Goal: Register for event/course

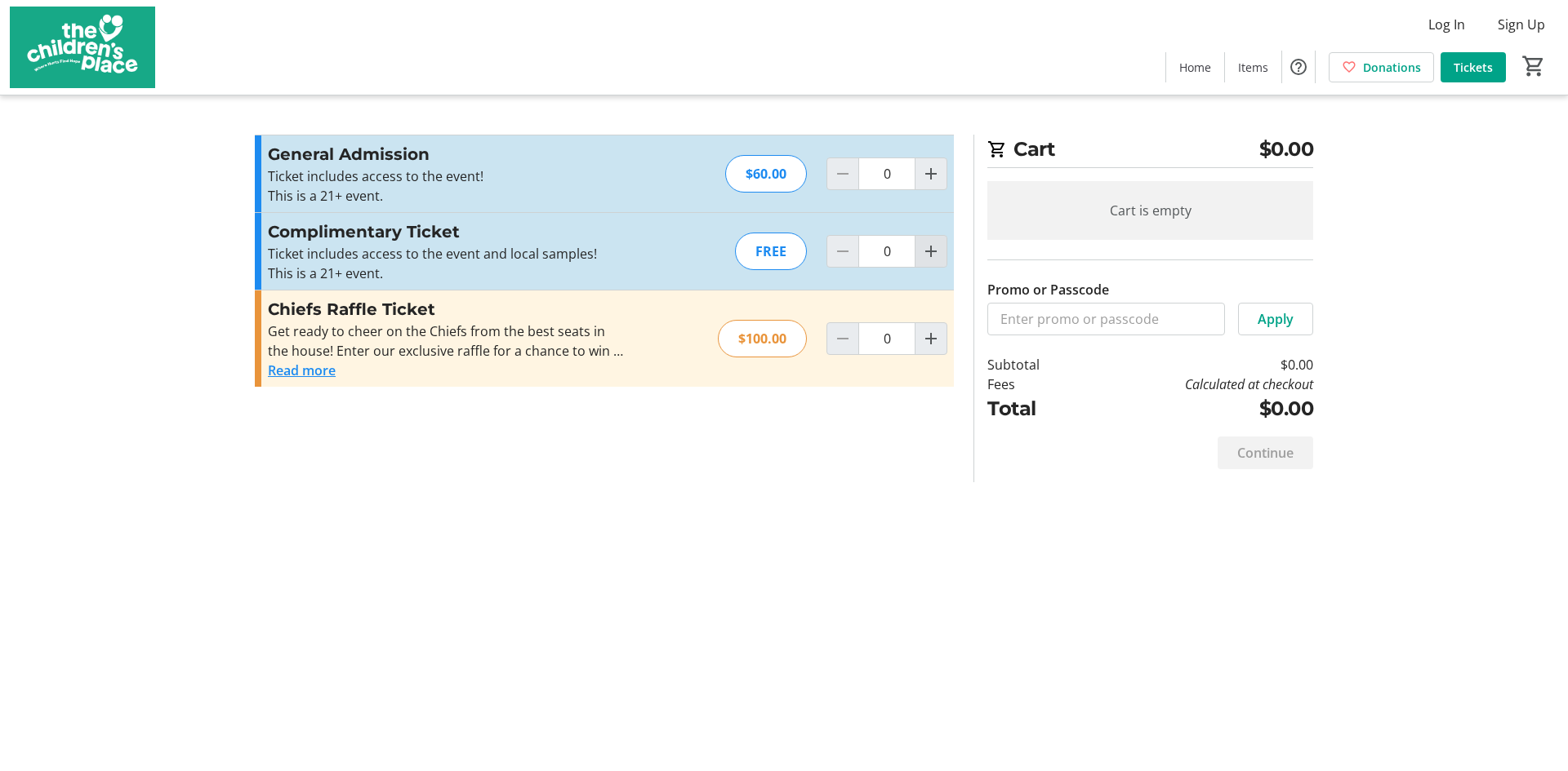
click at [940, 256] on mat-icon "Increment by one" at bounding box center [930, 250] width 19 height 19
type input "2"
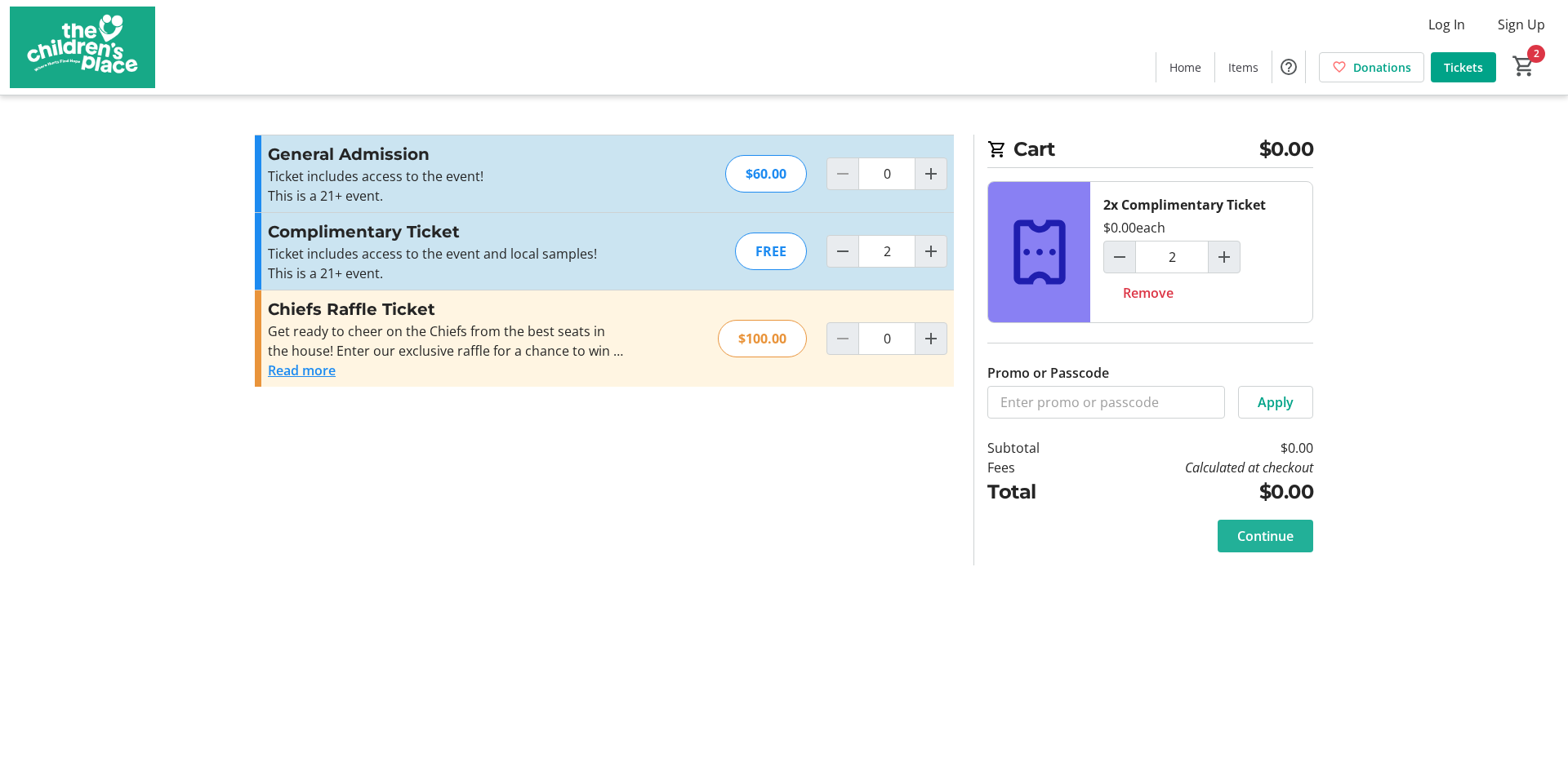
click at [1237, 532] on span "Continue" at bounding box center [1266, 535] width 57 height 19
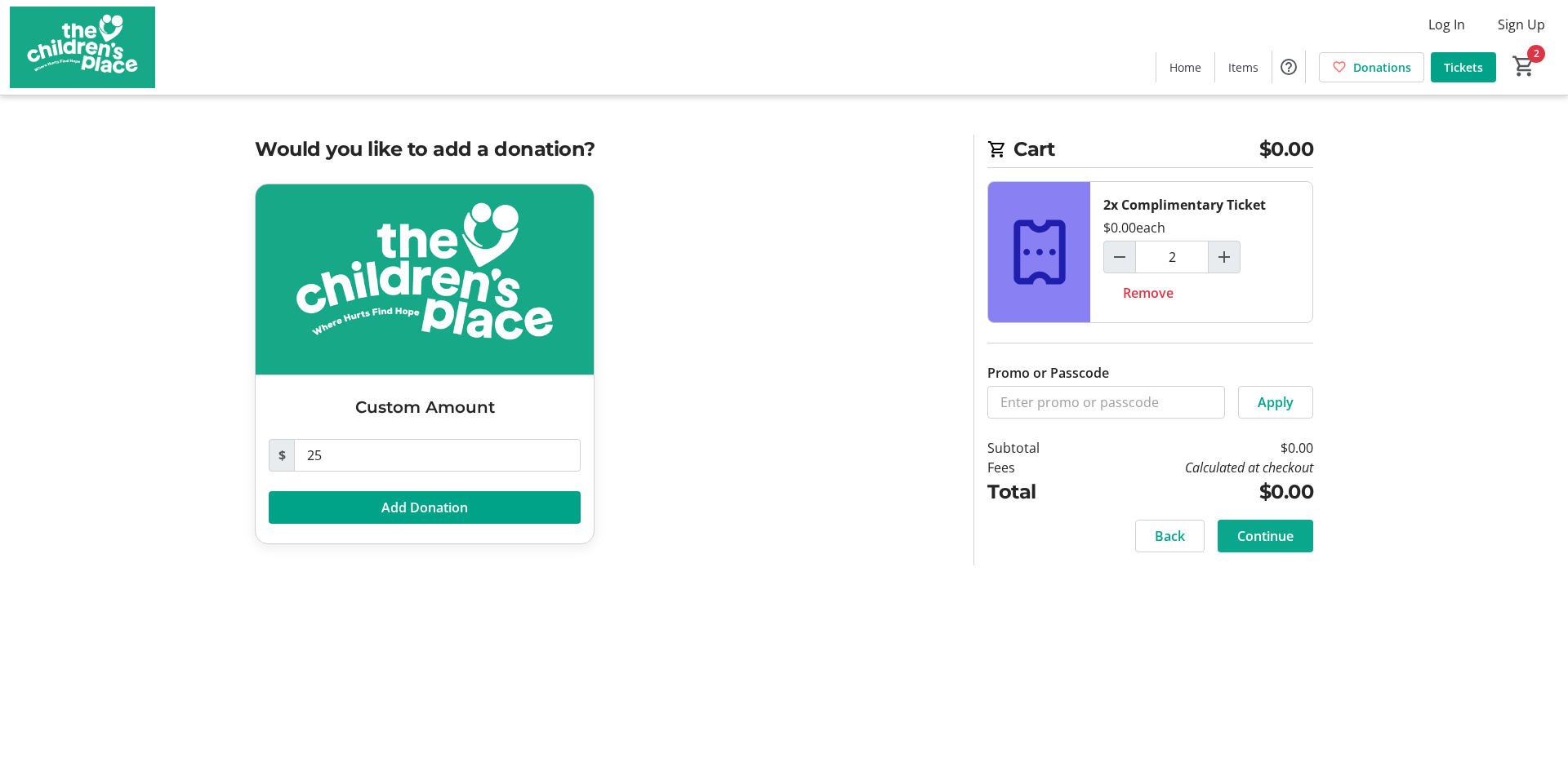
click at [1256, 538] on span "Continue" at bounding box center [1266, 535] width 57 height 19
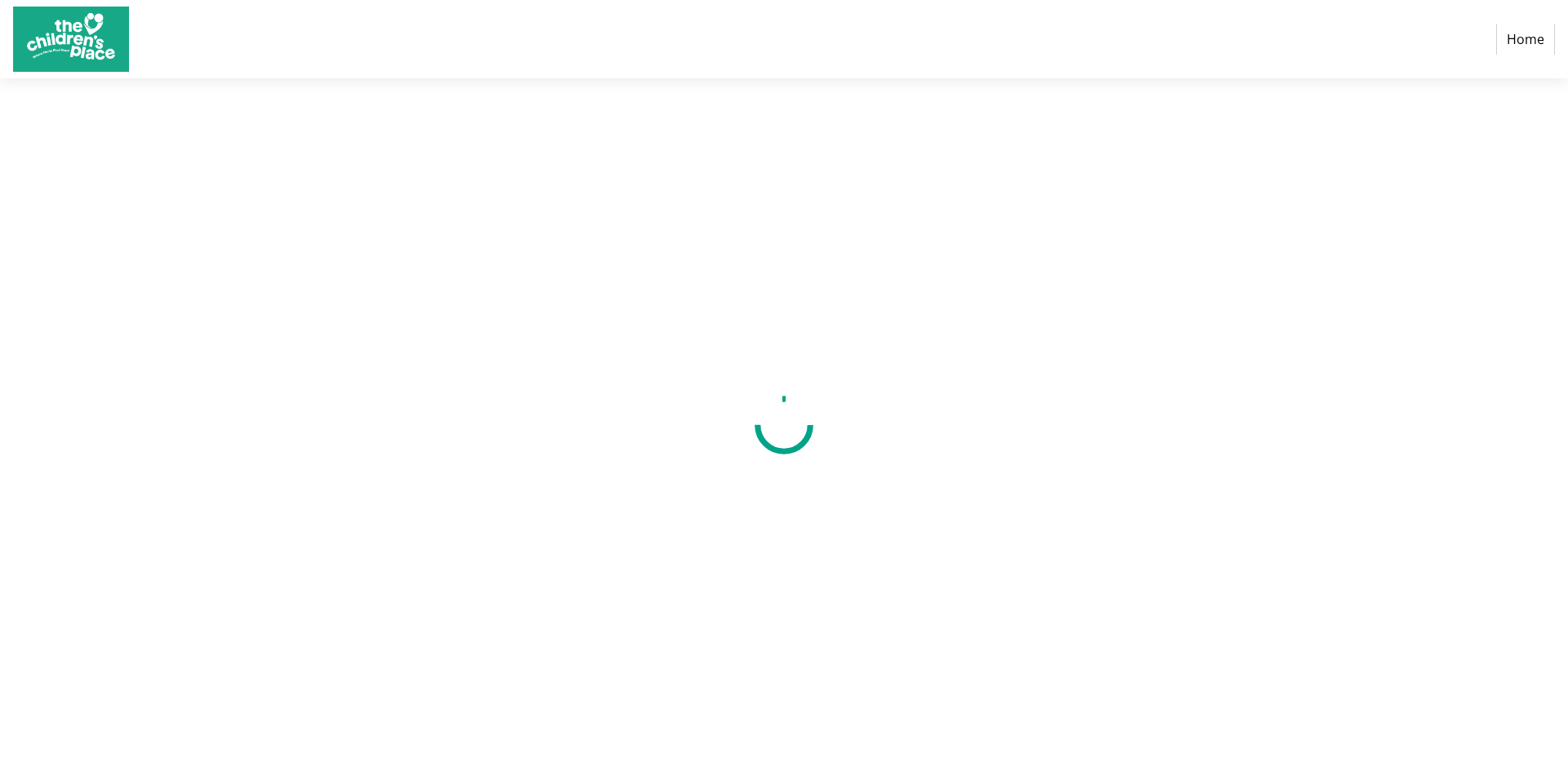
select select "US"
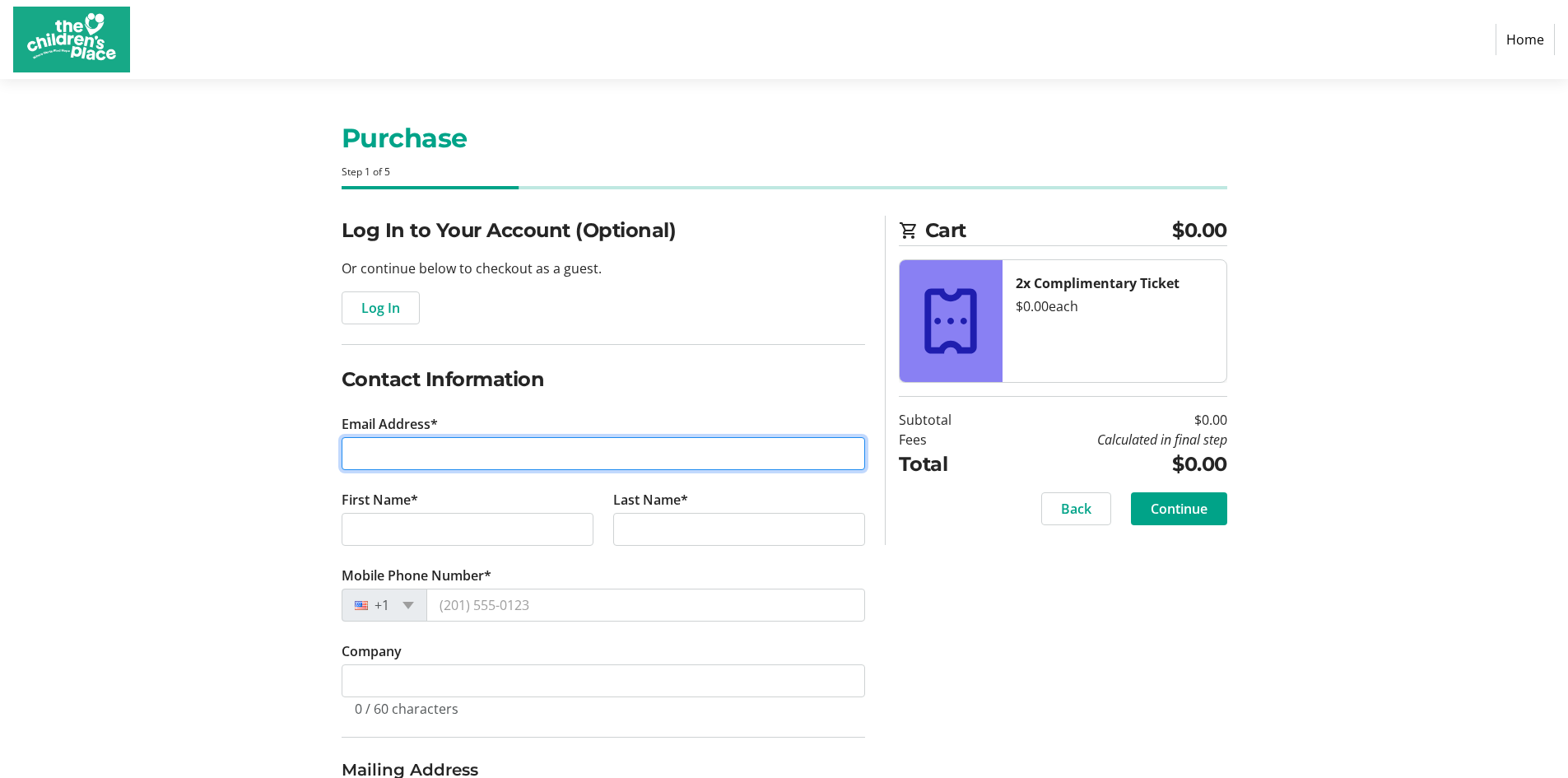
click at [497, 447] on input "Email Address*" at bounding box center [603, 454] width 523 height 33
type input "[EMAIL_ADDRESS][DOMAIN_NAME]"
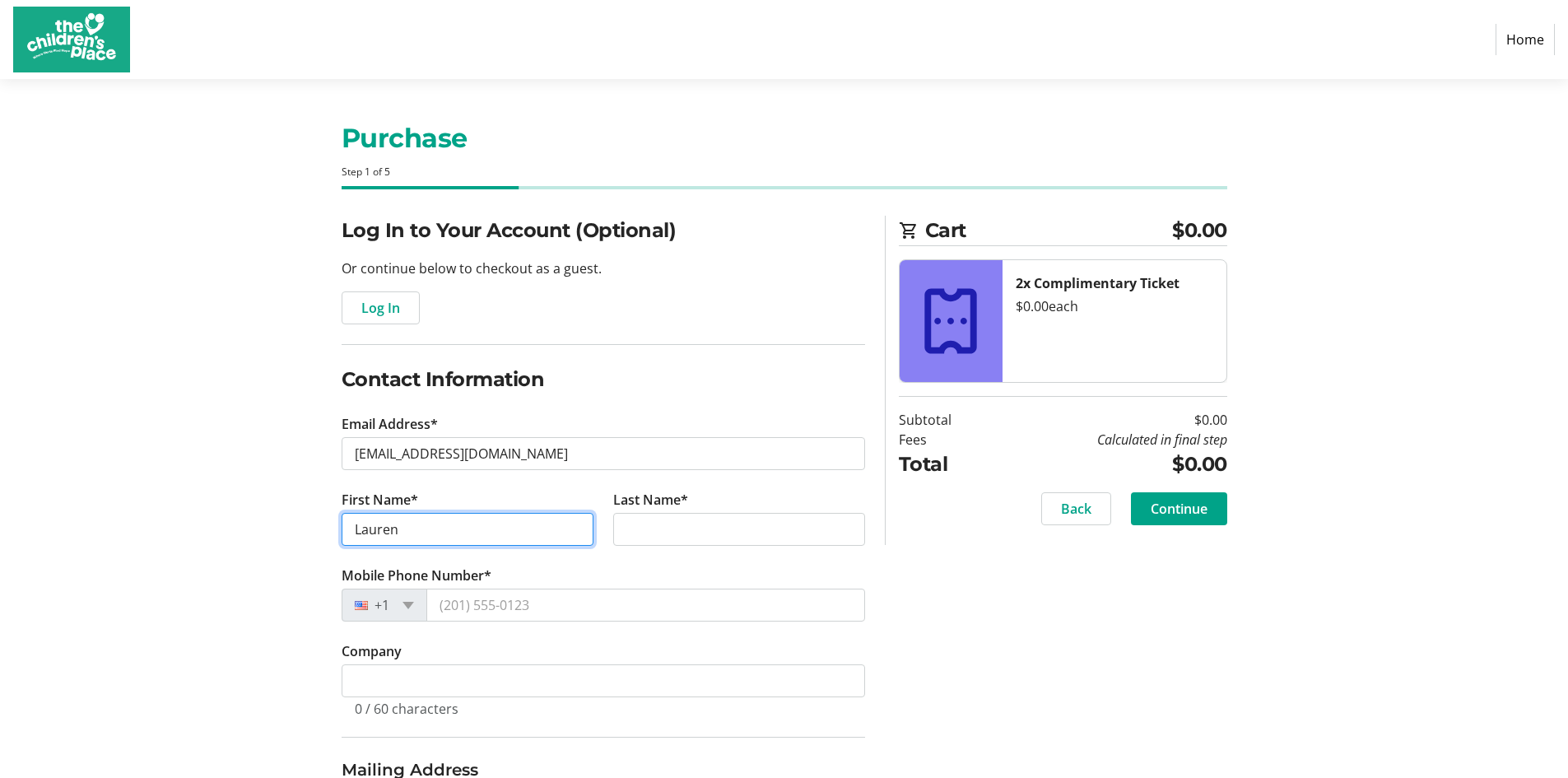
type input "Lauren"
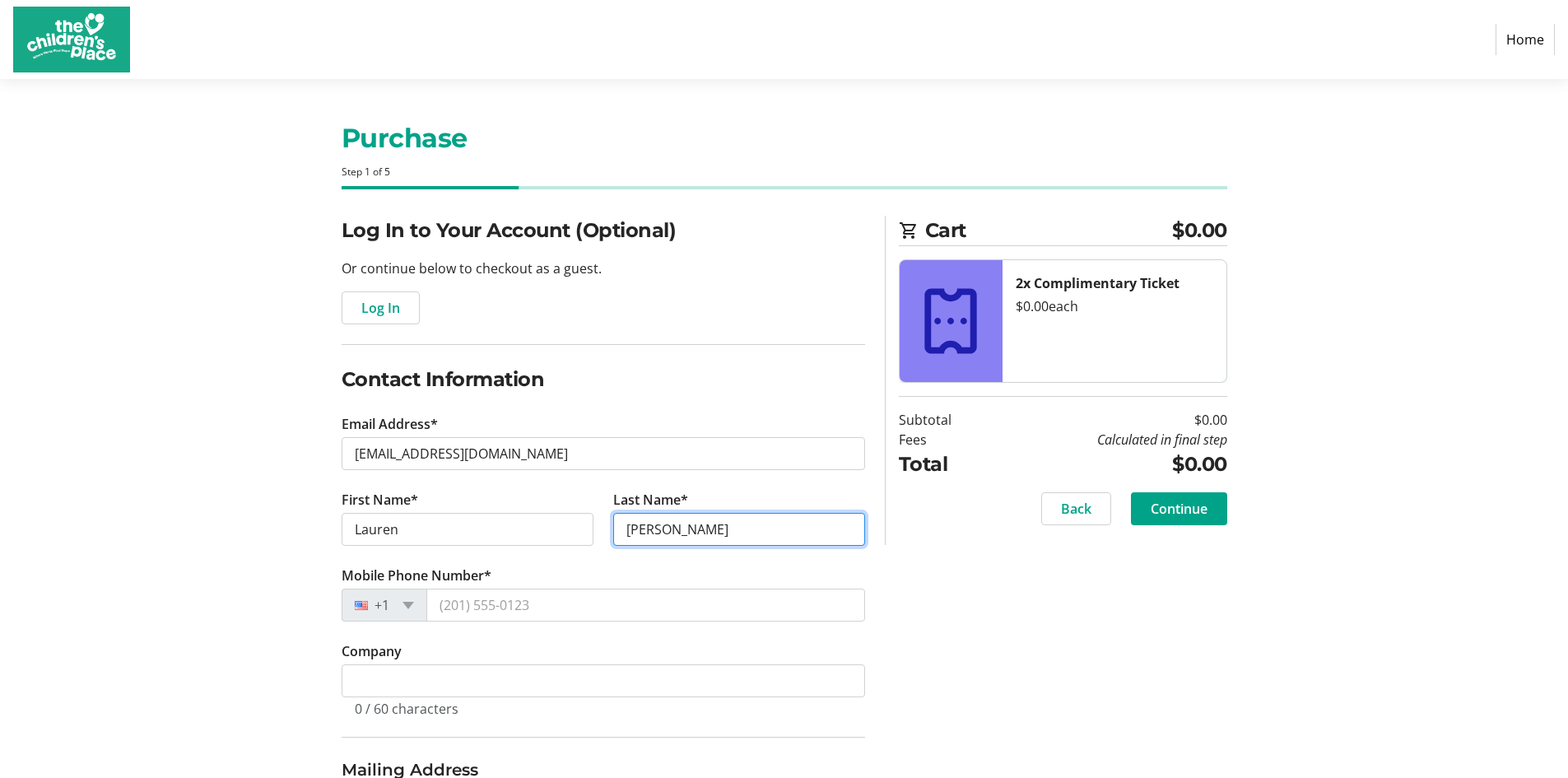
type input "[PERSON_NAME]"
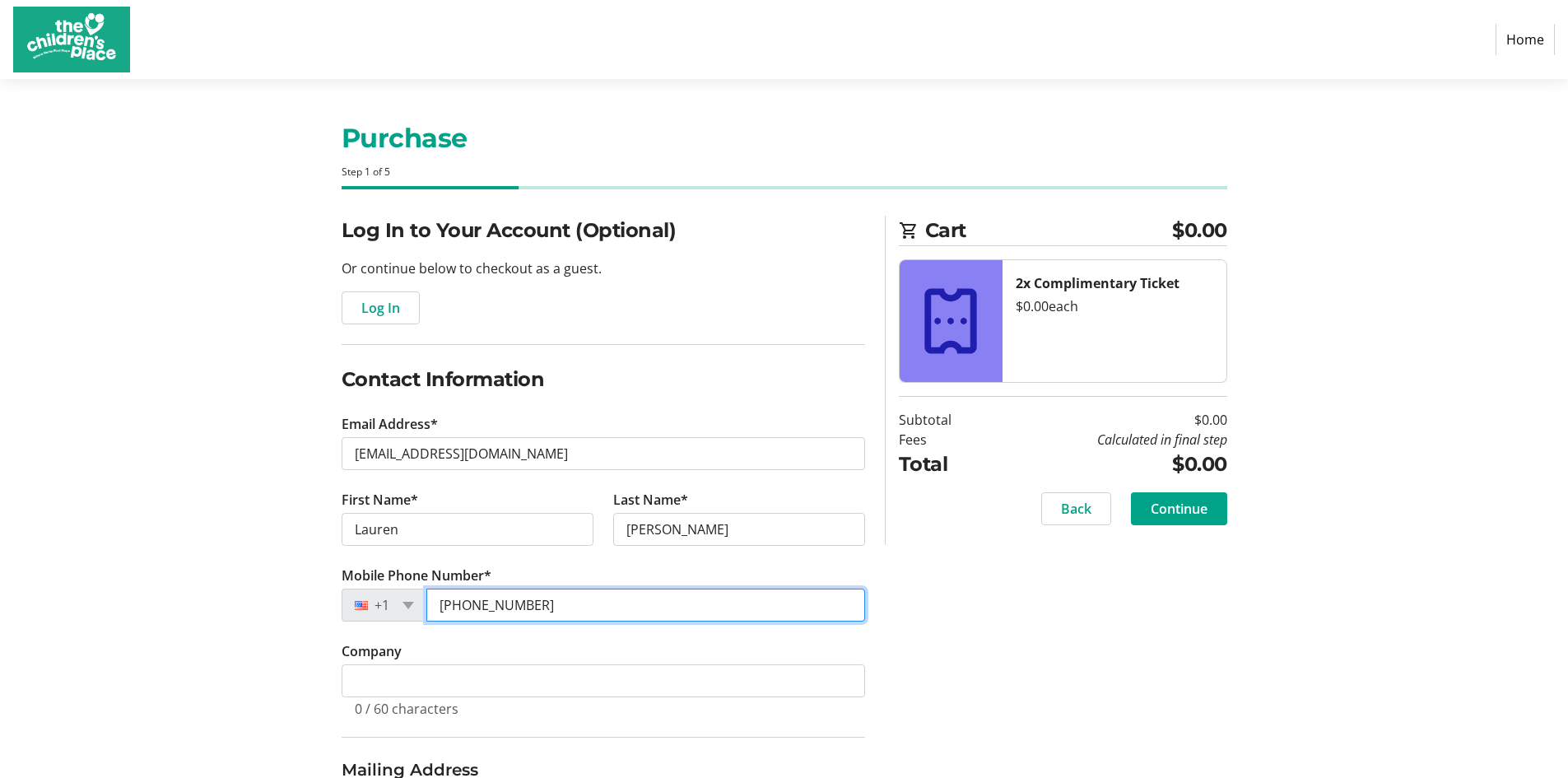
type input "[PHONE_NUMBER]"
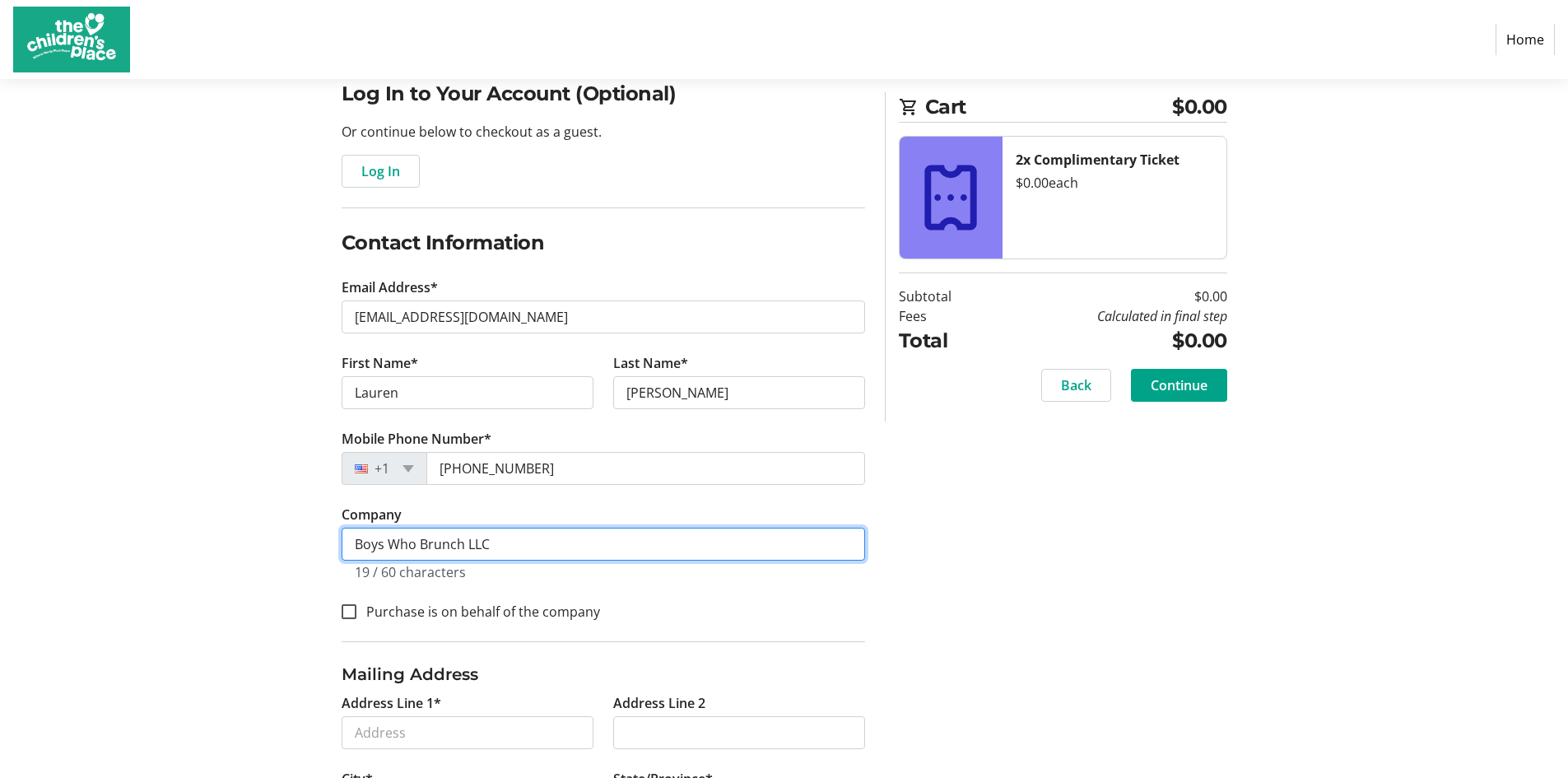
scroll to position [299, 0]
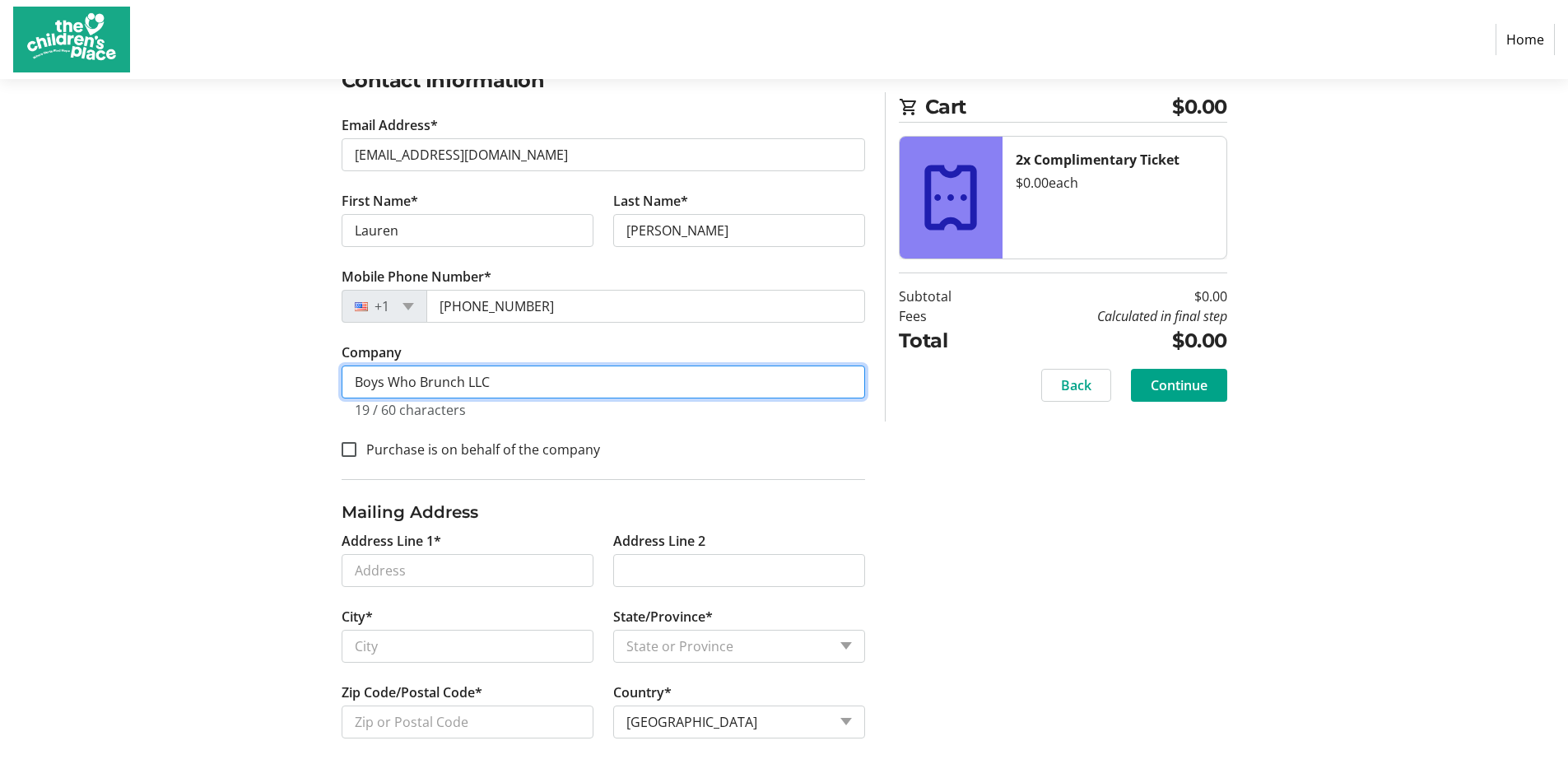
type input "Boys Who Brunch LLC"
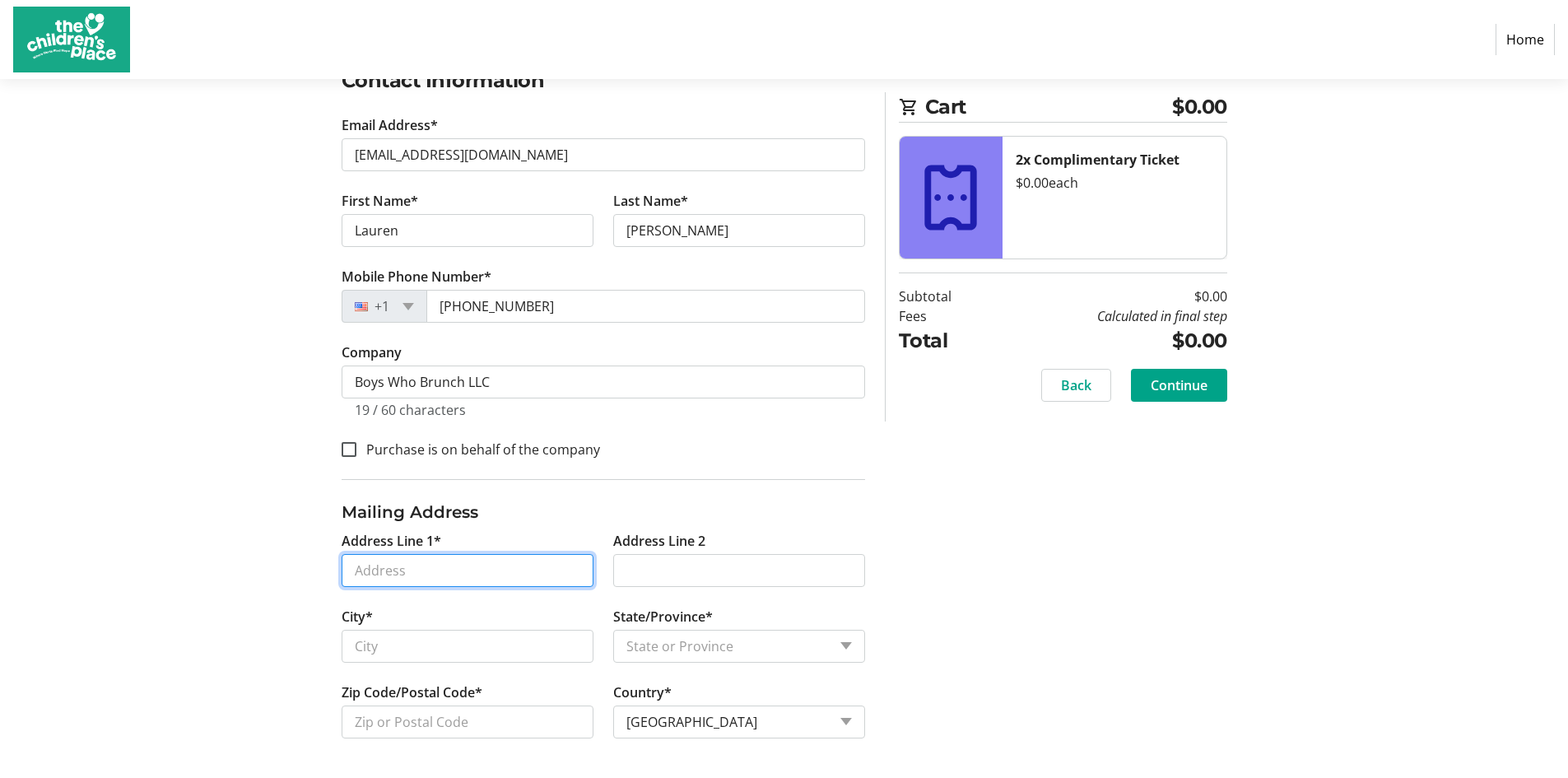
click at [421, 572] on input "Address Line 1*" at bounding box center [467, 571] width 252 height 33
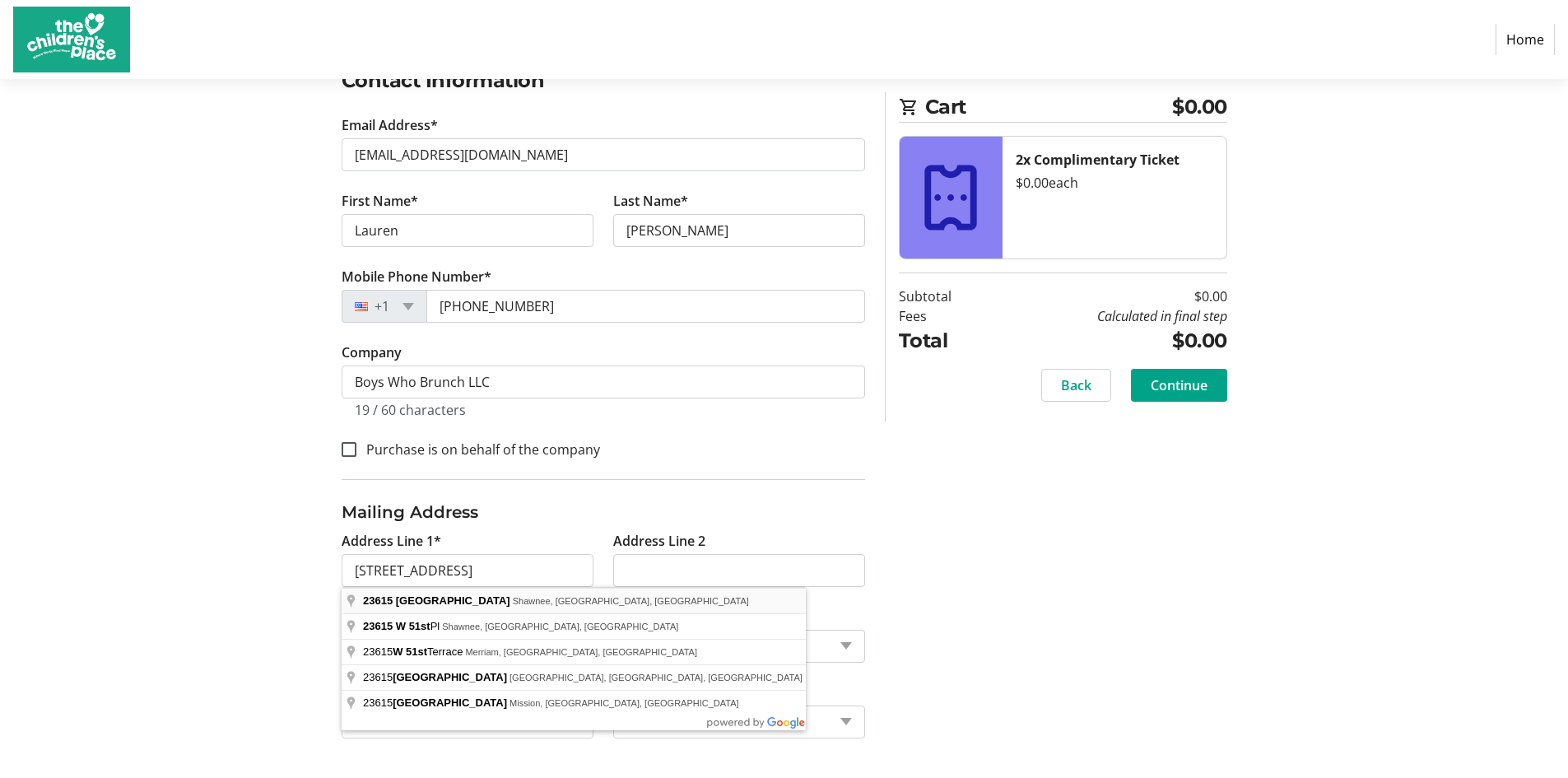
type input "[STREET_ADDRESS]"
type input "Shawnee"
select select "KS"
type input "66226"
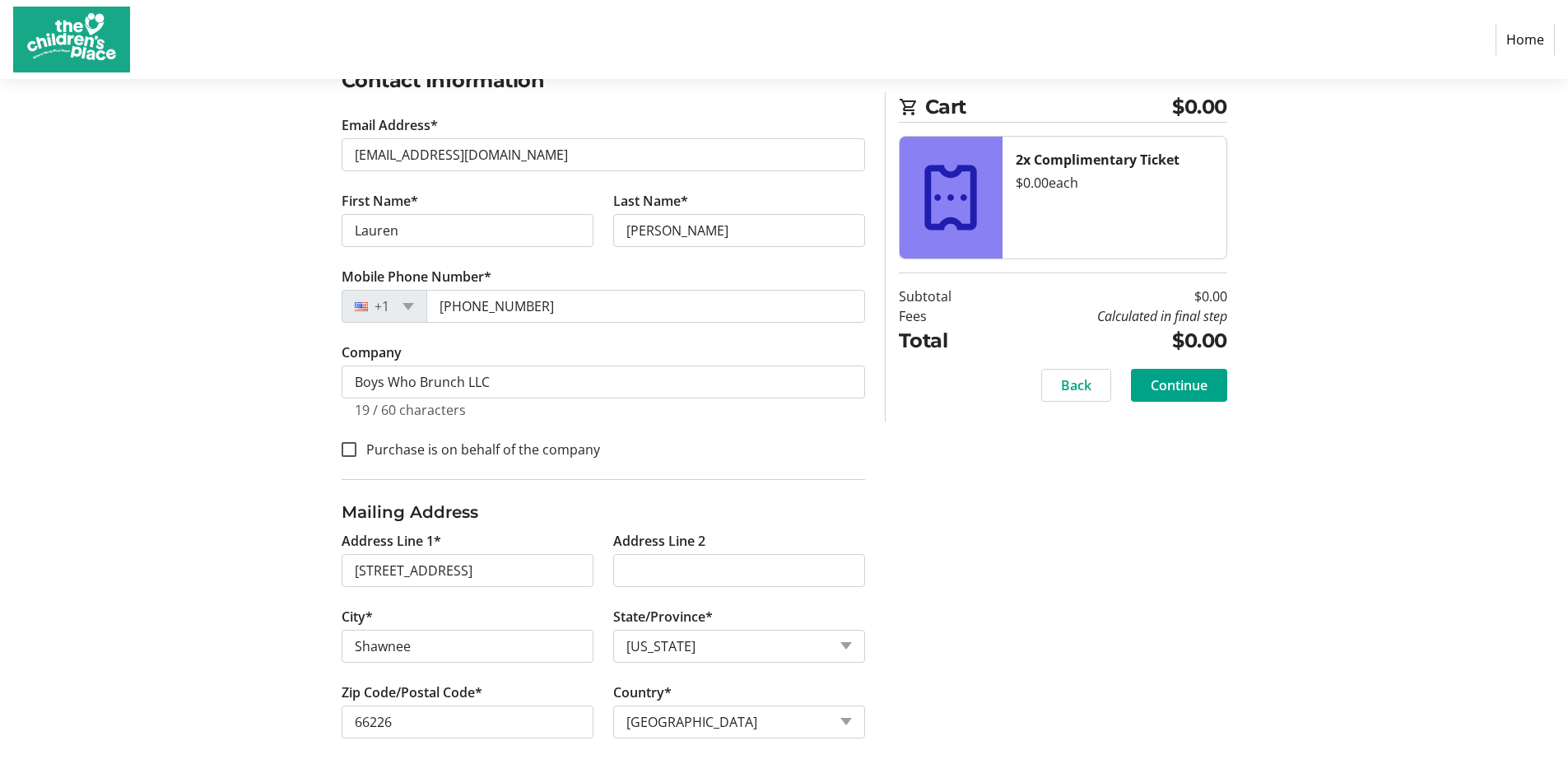
click at [243, 569] on div "Log In to Your Account (Optional) Or continue below to checkout as a guest. Log…" at bounding box center [785, 348] width 1087 height 862
click at [1172, 381] on span "Continue" at bounding box center [1179, 384] width 57 height 19
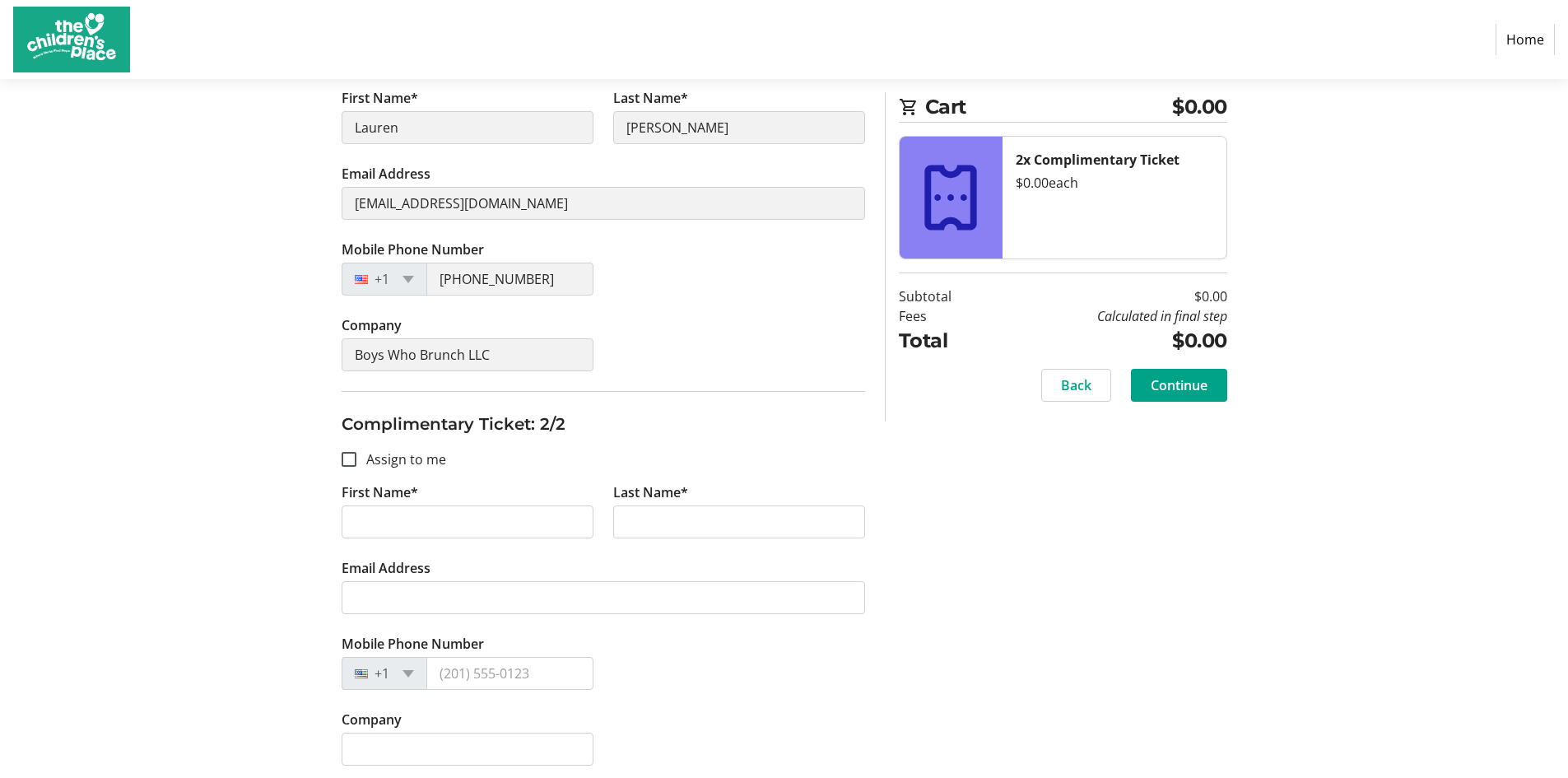
scroll to position [375, 0]
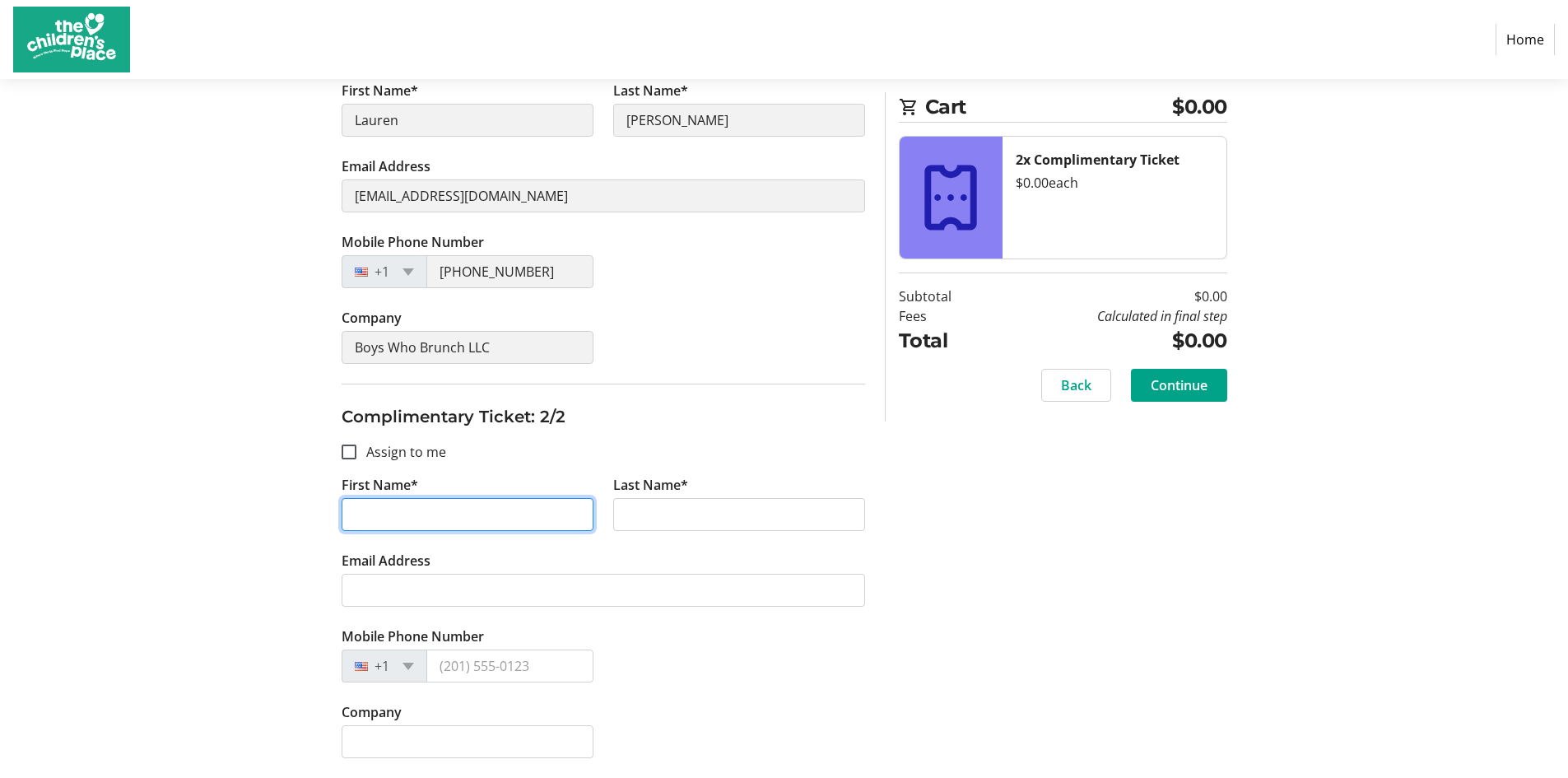
click at [445, 505] on input "First Name*" at bounding box center [467, 515] width 252 height 33
type input "[PERSON_NAME]"
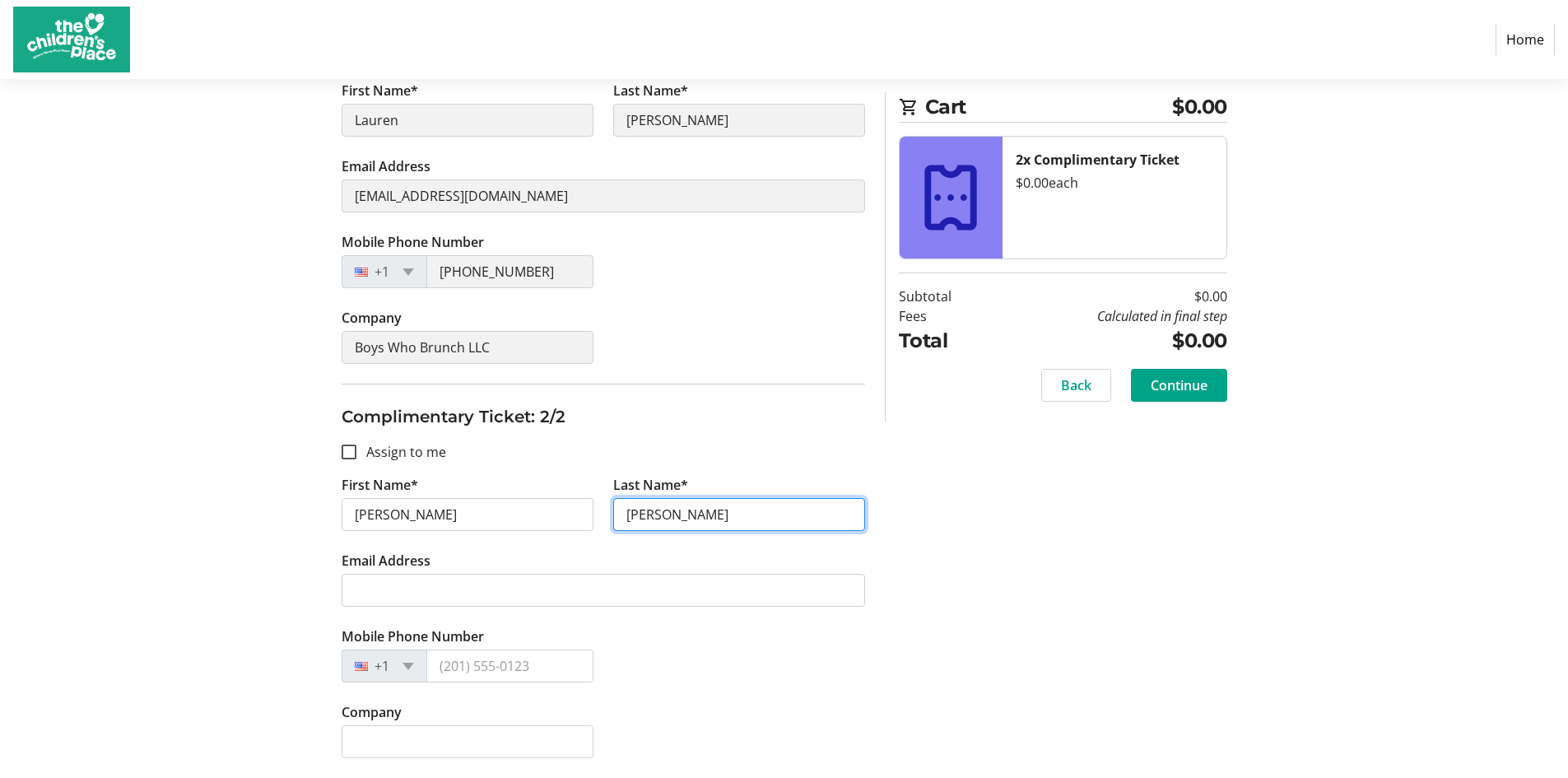
type input "[PERSON_NAME]"
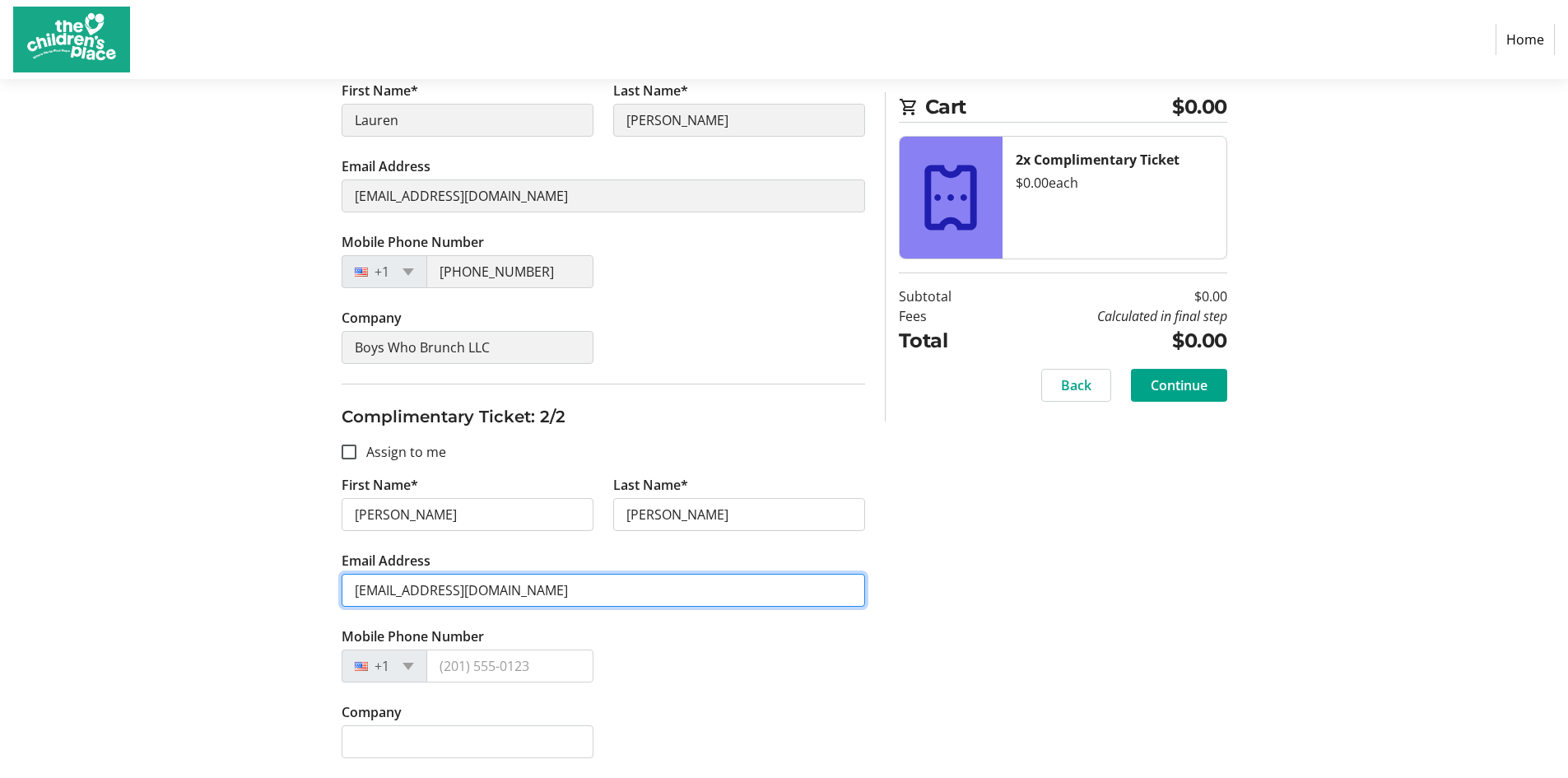
type input "[EMAIL_ADDRESS][DOMAIN_NAME]"
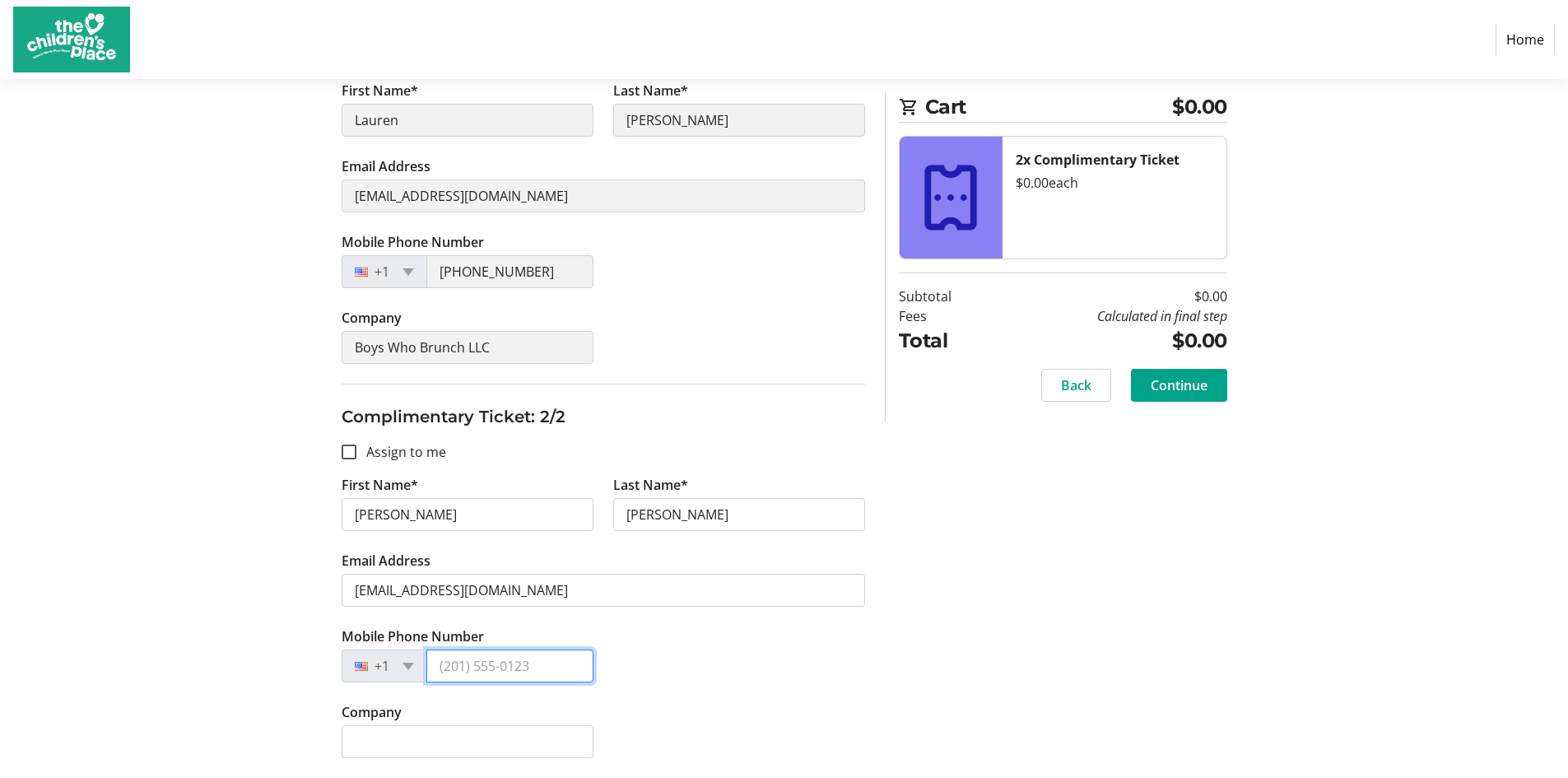
type input "8"
type input "[PHONE_NUMBER]"
click at [805, 652] on div "Mobile Phone Number [PHONE_NUMBER]" at bounding box center [603, 665] width 544 height 76
click at [1205, 395] on span "Continue" at bounding box center [1179, 384] width 57 height 19
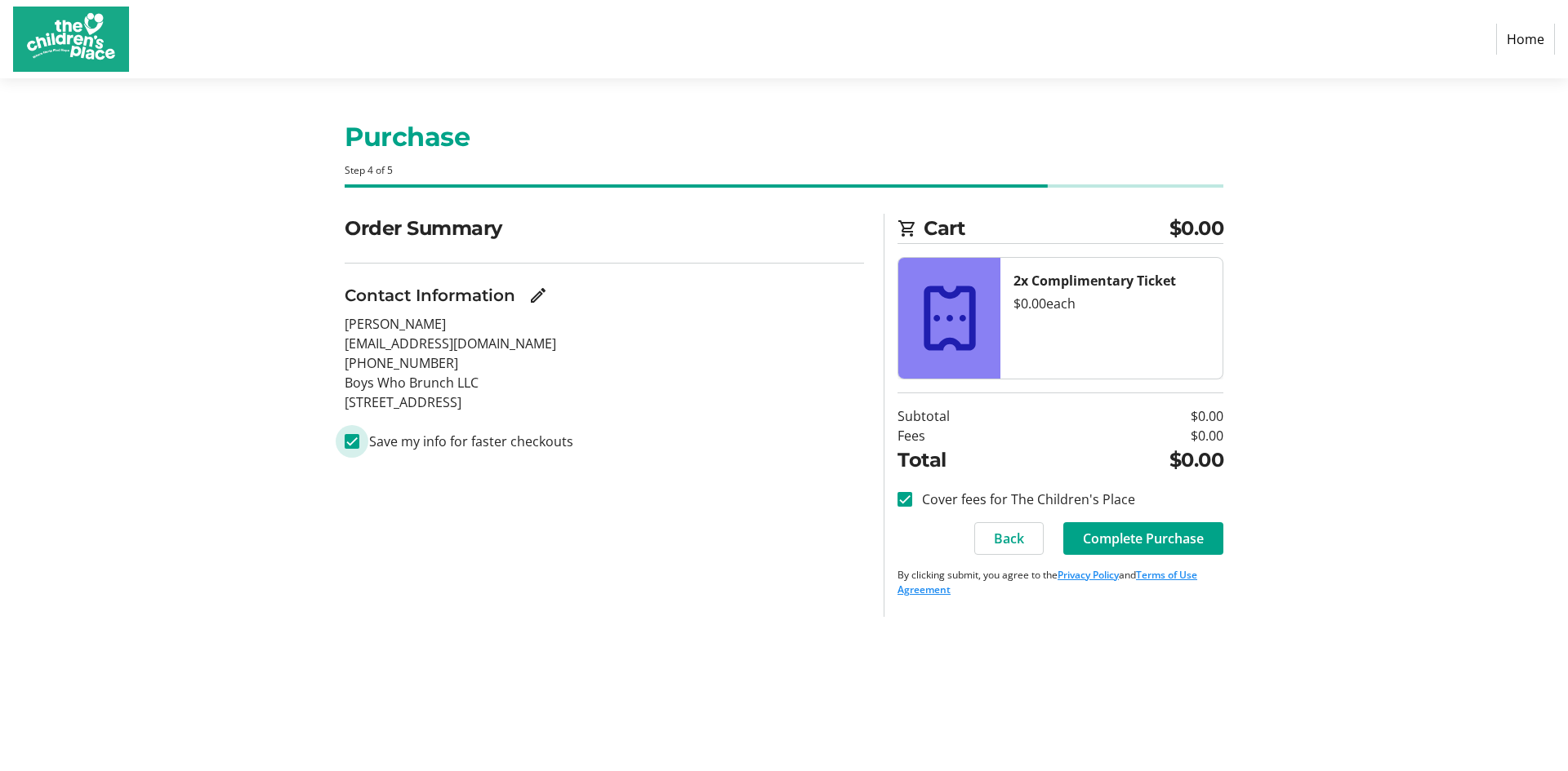
click at [355, 438] on input "Save my info for faster checkouts" at bounding box center [352, 441] width 15 height 15
checkbox input "false"
click at [1102, 527] on span at bounding box center [1142, 538] width 160 height 39
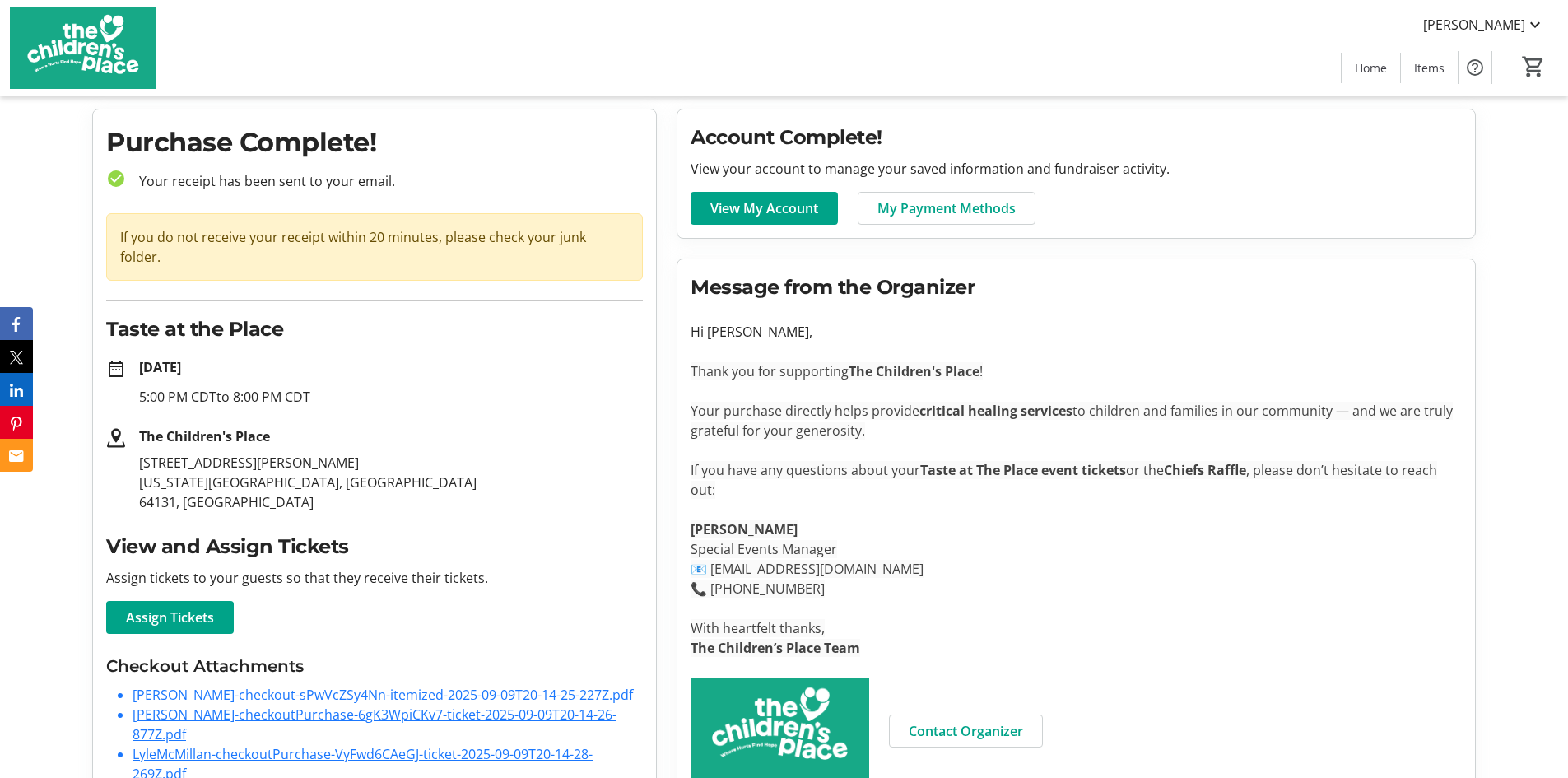
scroll to position [75, 0]
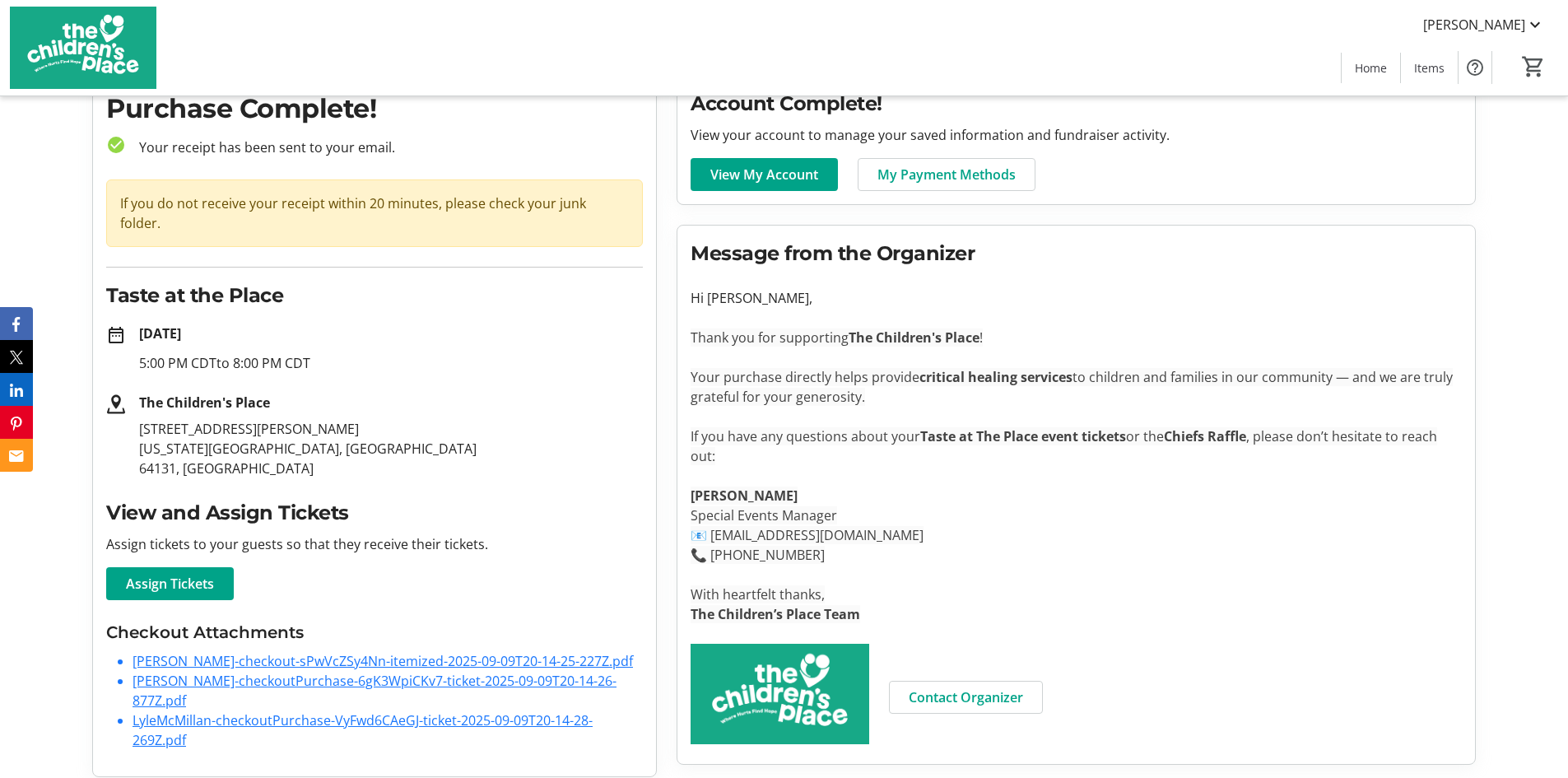
click at [489, 653] on link "[PERSON_NAME]-checkout-sPwVcZSy4Nn-itemized-2025-09-09T20-14-25-227Z.pdf" at bounding box center [382, 662] width 500 height 18
click at [386, 672] on link "[PERSON_NAME]-checkoutPurchase-6gK3WpiCKv7-ticket-2025-09-09T20-14-26-877Z.pdf" at bounding box center [374, 690] width 484 height 38
click at [267, 712] on link "LyleMcMillan-checkoutPurchase-VyFwd6CAeGJ-ticket-2025-09-09T20-14-28-269Z.pdf" at bounding box center [363, 730] width 461 height 38
